Goal: Task Accomplishment & Management: Complete application form

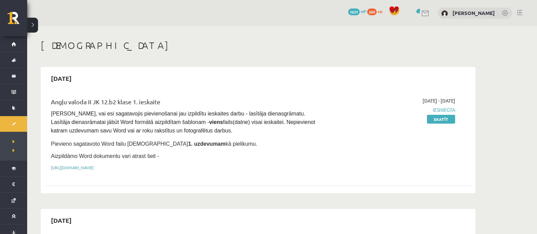
scroll to position [212, 0]
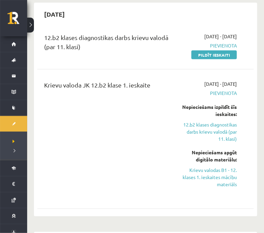
scroll to position [255, 0]
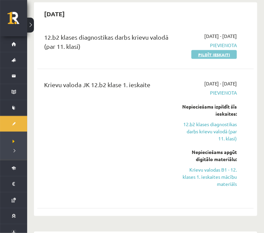
click at [223, 50] on link "Pildīt ieskaiti" at bounding box center [213, 54] width 45 height 9
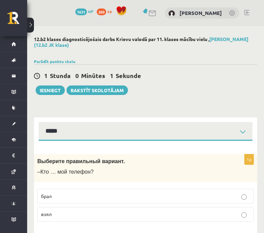
select select "**********"
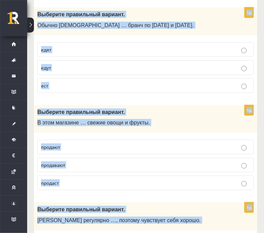
scroll to position [2724, 0]
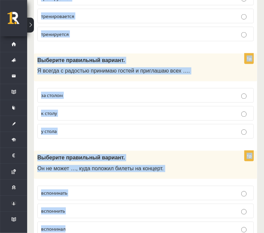
drag, startPoint x: 36, startPoint y: 33, endPoint x: 112, endPoint y: 203, distance: 186.1
click at [235, 151] on div "Выберите правильный вариант. Он не может …, куда положил билеты на концерт." at bounding box center [145, 165] width 223 height 28
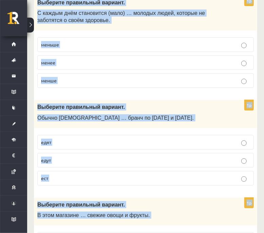
click at [186, 212] on p "В этом магазине … свежие овощи и фрукты." at bounding box center [128, 215] width 183 height 7
click at [193, 153] on label "едут" at bounding box center [145, 160] width 217 height 15
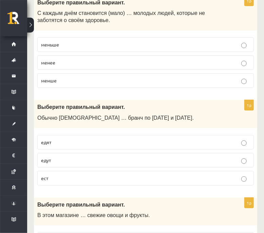
click at [193, 153] on label "едут" at bounding box center [145, 160] width 217 height 15
click at [195, 132] on fieldset "едят едут ест" at bounding box center [145, 160] width 217 height 56
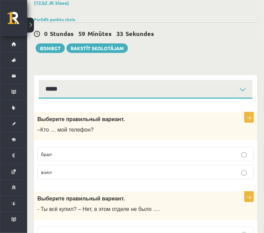
scroll to position [85, 0]
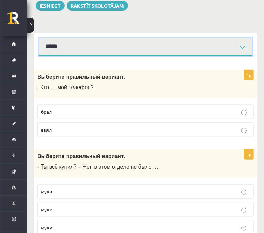
click at [208, 46] on select "**********" at bounding box center [146, 47] width 214 height 19
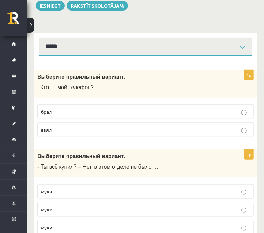
click at [117, 127] on p "взял" at bounding box center [145, 129] width 209 height 7
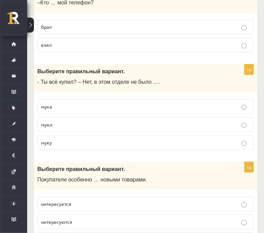
click at [93, 121] on p "муки" at bounding box center [145, 124] width 209 height 7
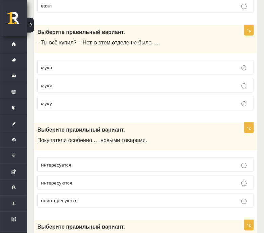
scroll to position [255, 0]
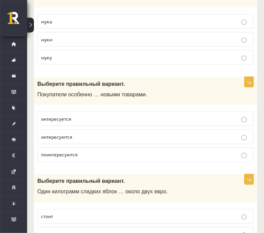
click at [78, 138] on p "интересуются" at bounding box center [145, 136] width 209 height 7
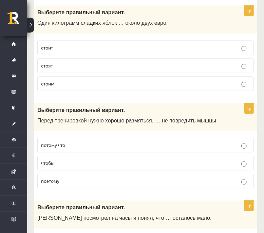
scroll to position [424, 0]
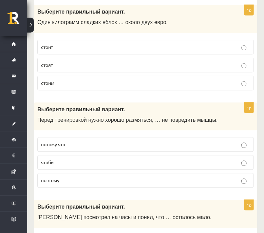
click at [67, 46] on p "стоит" at bounding box center [145, 46] width 209 height 7
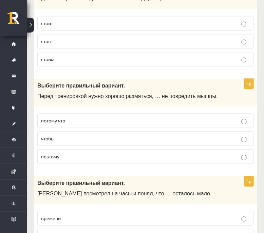
scroll to position [467, 0]
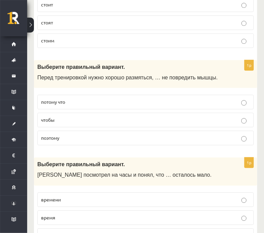
click at [82, 117] on p "чтобы" at bounding box center [145, 119] width 209 height 7
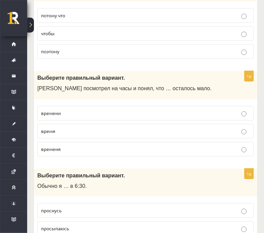
scroll to position [551, 0]
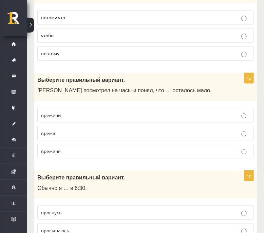
click at [85, 113] on p "времени" at bounding box center [145, 115] width 209 height 7
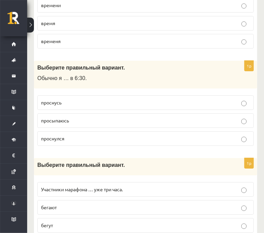
scroll to position [678, 0]
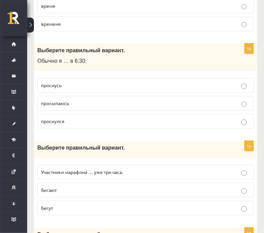
click at [70, 101] on p "просыпаюсь" at bounding box center [145, 103] width 209 height 7
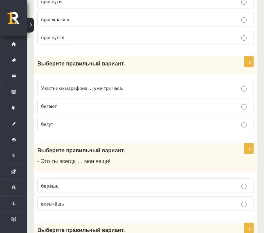
scroll to position [764, 0]
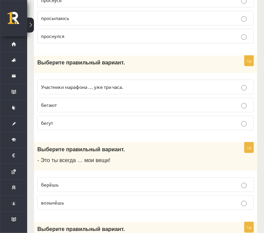
click at [136, 83] on p "Участники марафона … уже три часа." at bounding box center [145, 86] width 209 height 7
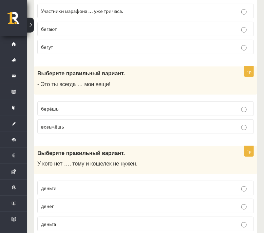
scroll to position [891, 0]
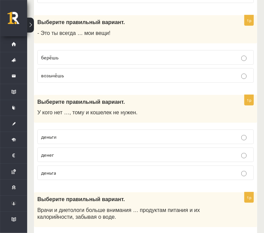
click at [111, 54] on p "берёшь" at bounding box center [145, 57] width 209 height 7
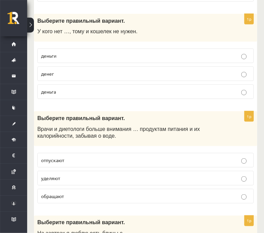
scroll to position [976, 0]
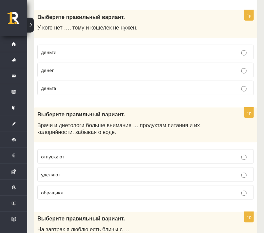
click at [82, 68] on p "денег" at bounding box center [145, 70] width 209 height 7
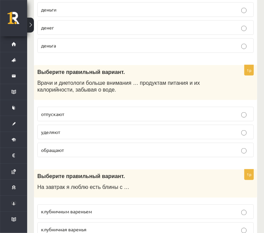
click at [83, 129] on p "уделяют" at bounding box center [145, 132] width 209 height 7
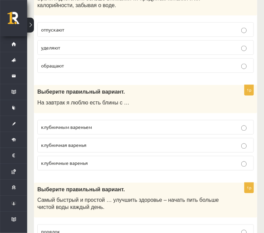
scroll to position [1145, 0]
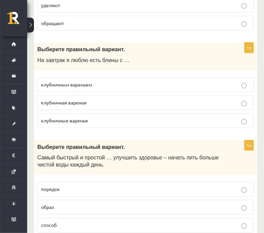
click at [106, 81] on p "клубничным вареньем" at bounding box center [145, 84] width 209 height 7
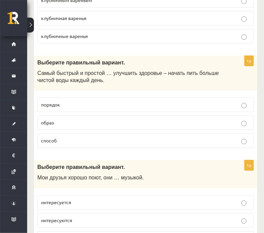
scroll to position [1272, 0]
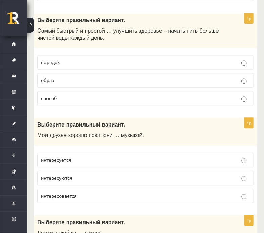
click at [68, 95] on p "способ" at bounding box center [145, 98] width 209 height 7
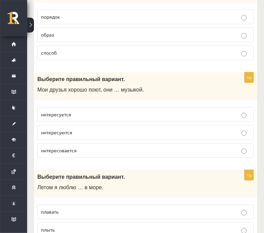
scroll to position [1357, 0]
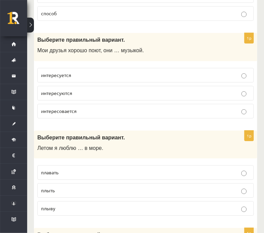
click at [83, 90] on p "интересуются" at bounding box center [145, 93] width 209 height 7
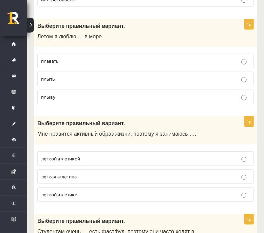
scroll to position [1442, 0]
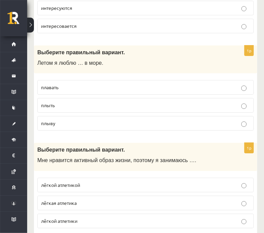
click at [86, 102] on p "плыть" at bounding box center [145, 105] width 209 height 7
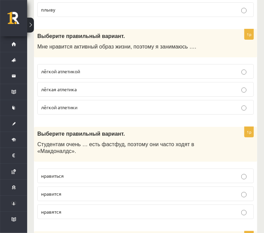
scroll to position [1570, 0]
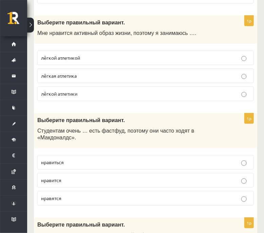
click at [59, 91] on span "лёгкой атлетики" at bounding box center [59, 94] width 36 height 6
click at [102, 54] on p "лёгкой атлетикой" at bounding box center [145, 57] width 209 height 7
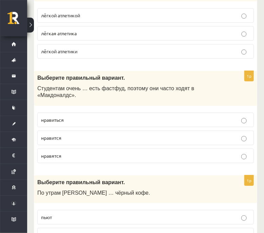
click at [65, 134] on p "нравится" at bounding box center [145, 137] width 209 height 7
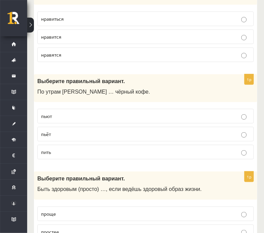
scroll to position [1739, 0]
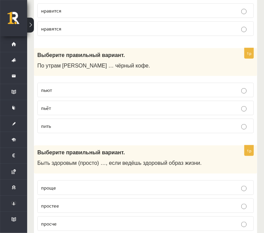
click at [74, 105] on p "пьёт" at bounding box center [145, 108] width 209 height 7
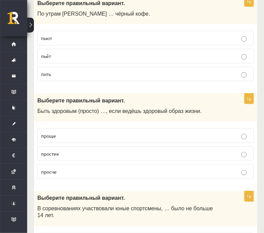
scroll to position [1824, 0]
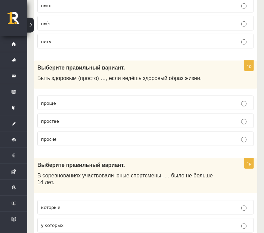
click at [77, 99] on p "проще" at bounding box center [145, 102] width 209 height 7
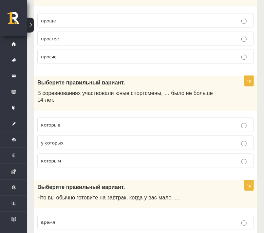
scroll to position [1909, 0]
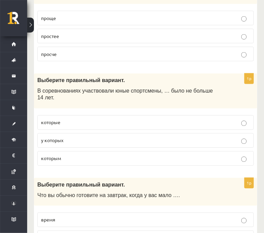
click at [99, 119] on p "которые" at bounding box center [145, 122] width 209 height 7
click at [87, 155] on p "которым" at bounding box center [145, 158] width 209 height 7
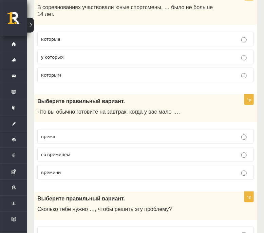
scroll to position [1994, 0]
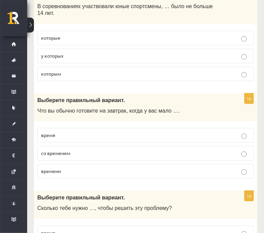
click at [80, 168] on p "времени" at bounding box center [145, 171] width 209 height 7
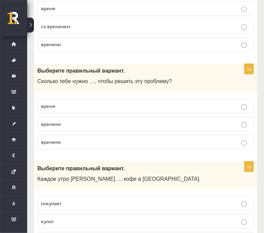
scroll to position [2121, 0]
click at [100, 120] on p "времени" at bounding box center [145, 123] width 209 height 7
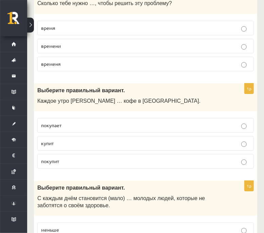
scroll to position [2206, 0]
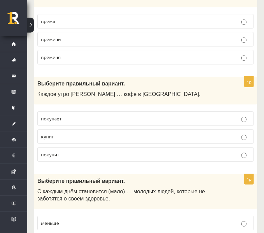
click at [89, 115] on p "покупает" at bounding box center [145, 118] width 209 height 7
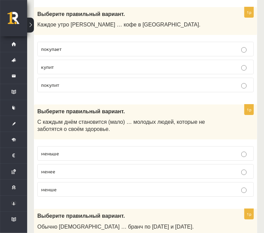
scroll to position [2291, 0]
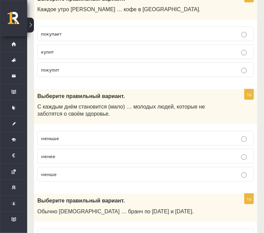
click at [90, 135] on p "меньше" at bounding box center [145, 138] width 209 height 7
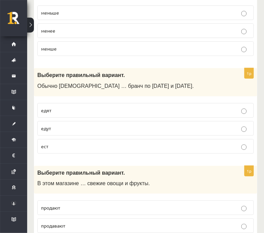
scroll to position [2418, 0]
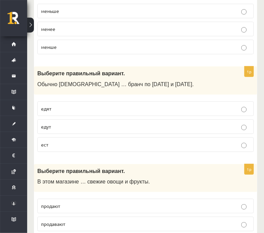
click at [93, 101] on label "едят" at bounding box center [145, 108] width 217 height 15
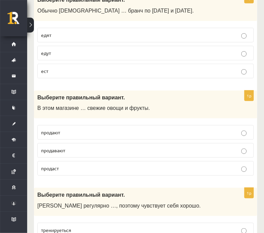
scroll to position [2503, 0]
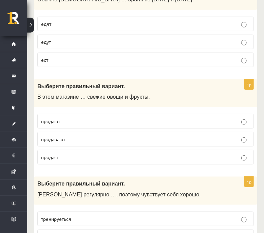
click at [71, 136] on p "продавают" at bounding box center [145, 139] width 209 height 7
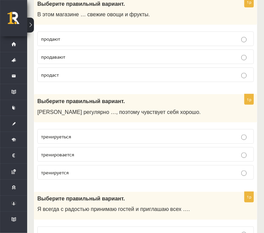
scroll to position [2588, 0]
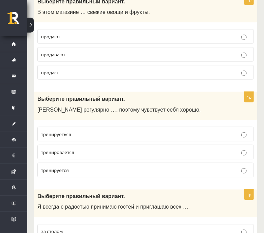
click at [75, 167] on p "тренируется" at bounding box center [145, 170] width 209 height 7
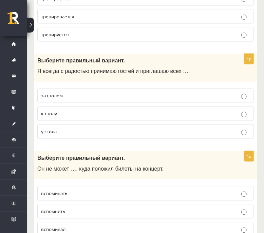
scroll to position [2724, 0]
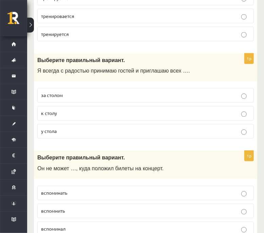
click at [61, 110] on p "к столу" at bounding box center [145, 113] width 209 height 7
drag, startPoint x: 77, startPoint y: 190, endPoint x: 70, endPoint y: 188, distance: 7.4
click at [70, 208] on p "вспомнить" at bounding box center [145, 211] width 209 height 7
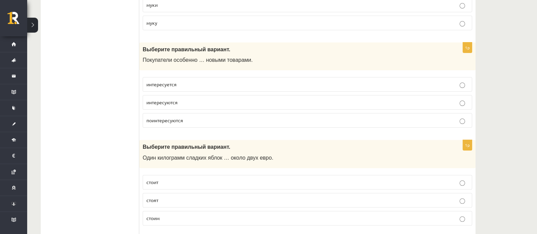
scroll to position [0, 0]
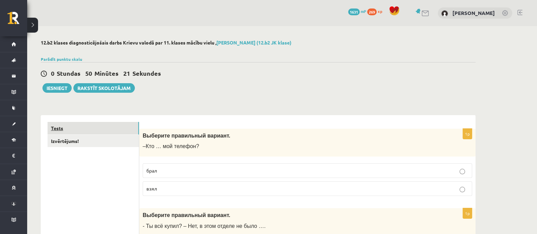
click at [57, 128] on link "Tests" at bounding box center [93, 128] width 91 height 13
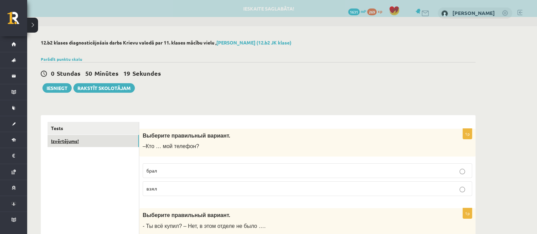
click at [60, 140] on link "Izvērtējums!" at bounding box center [93, 141] width 91 height 13
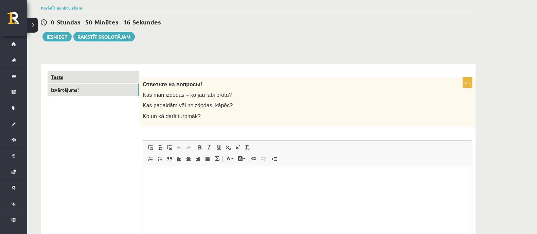
click at [62, 77] on link "Tests" at bounding box center [93, 77] width 91 height 13
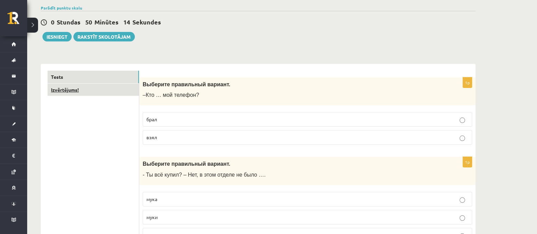
click at [64, 88] on link "Izvērtējums!" at bounding box center [93, 89] width 91 height 13
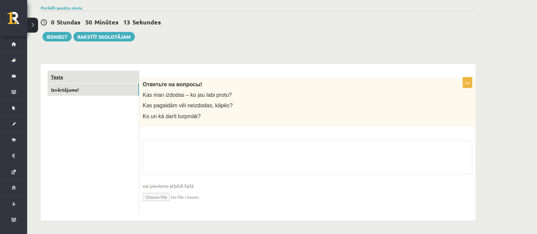
click at [59, 72] on link "Tests" at bounding box center [93, 77] width 91 height 13
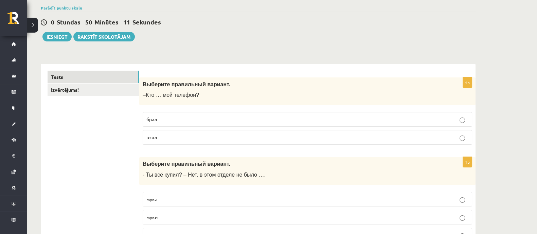
drag, startPoint x: 72, startPoint y: 85, endPoint x: 59, endPoint y: 125, distance: 41.4
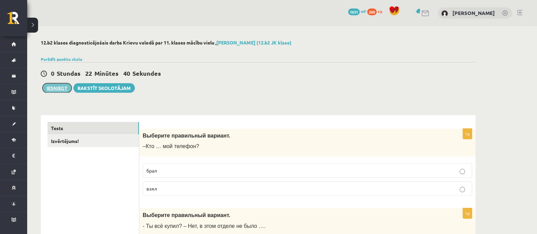
click at [59, 89] on button "Iesniegt" at bounding box center [56, 88] width 29 height 10
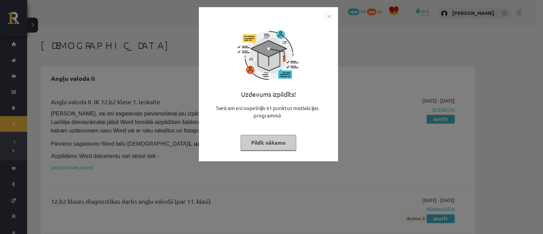
drag, startPoint x: 264, startPoint y: 152, endPoint x: 265, endPoint y: 147, distance: 5.1
click at [265, 147] on div "Uzdevums izpildīts! Sveicam esi nopelnījis 61 punktus motivācijas programmā Pil…" at bounding box center [268, 89] width 131 height 136
click at [265, 147] on button "Pildīt nākamo" at bounding box center [269, 143] width 56 height 16
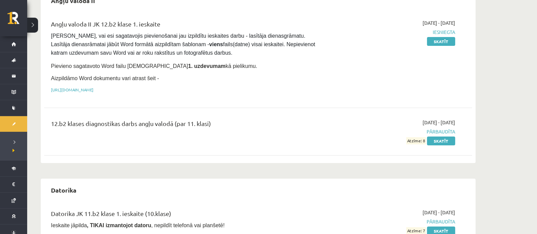
scroll to position [77, 0]
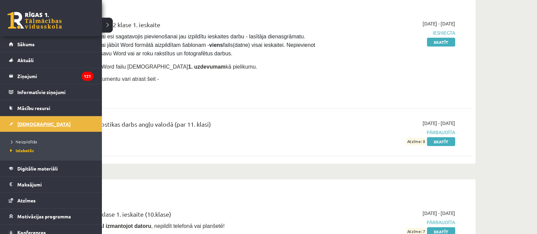
click at [22, 125] on span "[DEMOGRAPHIC_DATA]" at bounding box center [43, 124] width 53 height 6
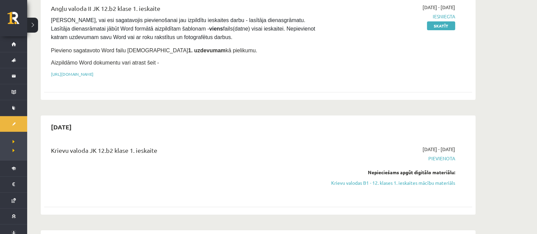
scroll to position [95, 0]
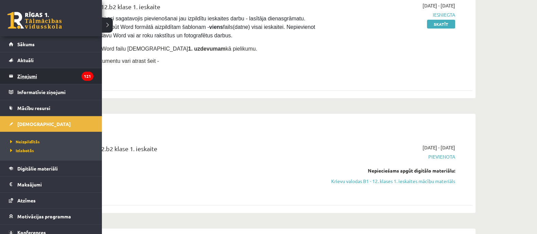
click at [27, 75] on legend "Ziņojumi 121" at bounding box center [55, 76] width 76 height 16
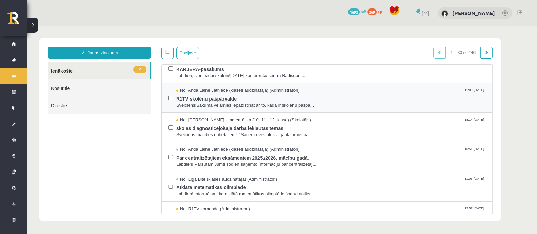
scroll to position [12, 0]
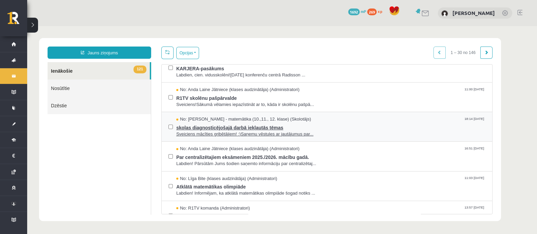
click at [267, 123] on span "skolas diagnosticējošajā darbā iekļautās tēmas" at bounding box center [330, 127] width 309 height 8
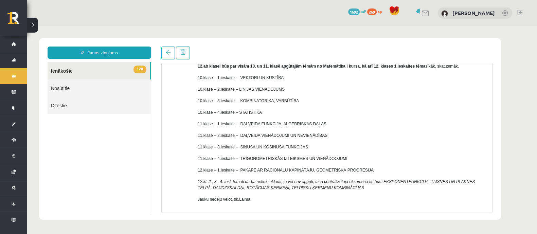
scroll to position [102, 0]
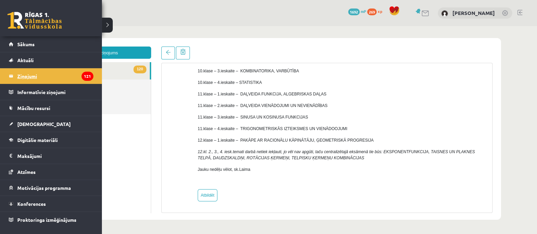
click at [23, 76] on legend "Ziņojumi 121" at bounding box center [55, 76] width 76 height 16
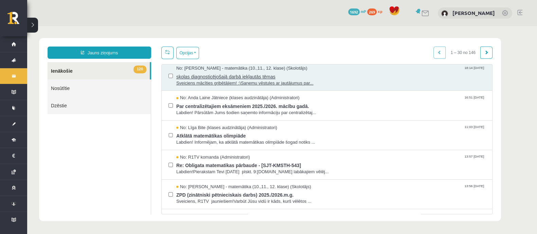
scroll to position [65, 0]
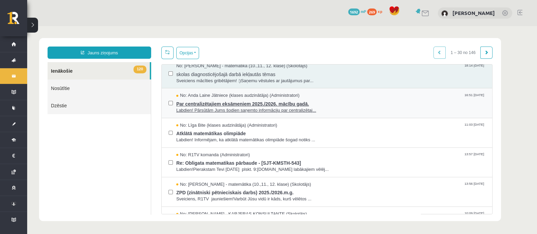
click at [274, 101] on span "Par centralizētajiem eksāmeniem 2025./2026. mācību gadā." at bounding box center [330, 103] width 309 height 8
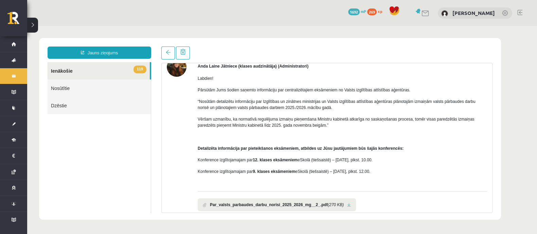
scroll to position [36, 0]
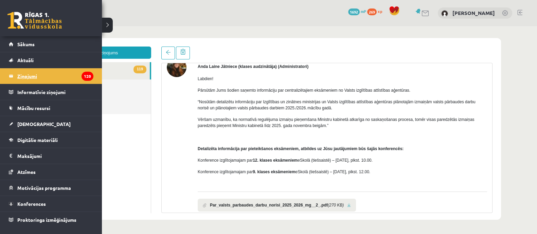
click at [31, 78] on legend "Ziņojumi 120" at bounding box center [55, 76] width 76 height 16
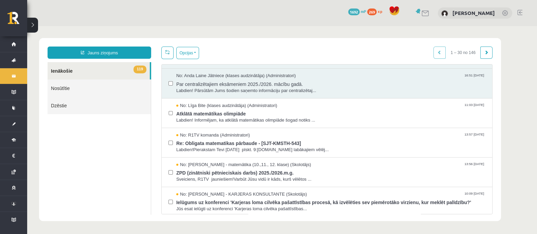
scroll to position [85, 0]
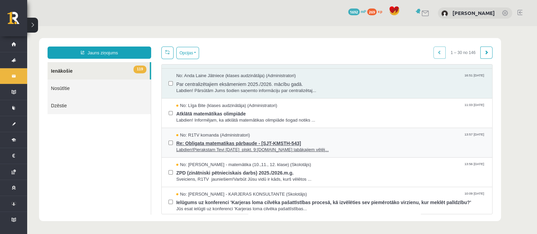
click at [219, 142] on span "Re: Obligata matematikas pārbaude - [SJT-KMSTH-543]" at bounding box center [330, 142] width 309 height 8
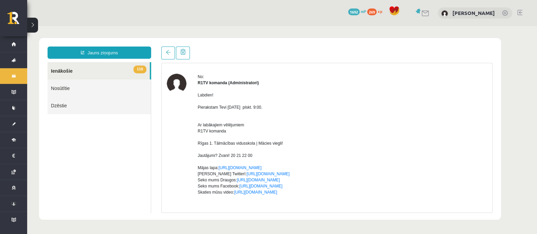
scroll to position [20, 0]
click at [67, 71] on link "118 Ienākošie" at bounding box center [99, 70] width 102 height 17
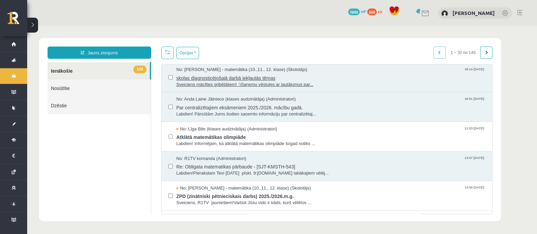
scroll to position [67, 0]
